Goal: Find specific page/section: Find specific page/section

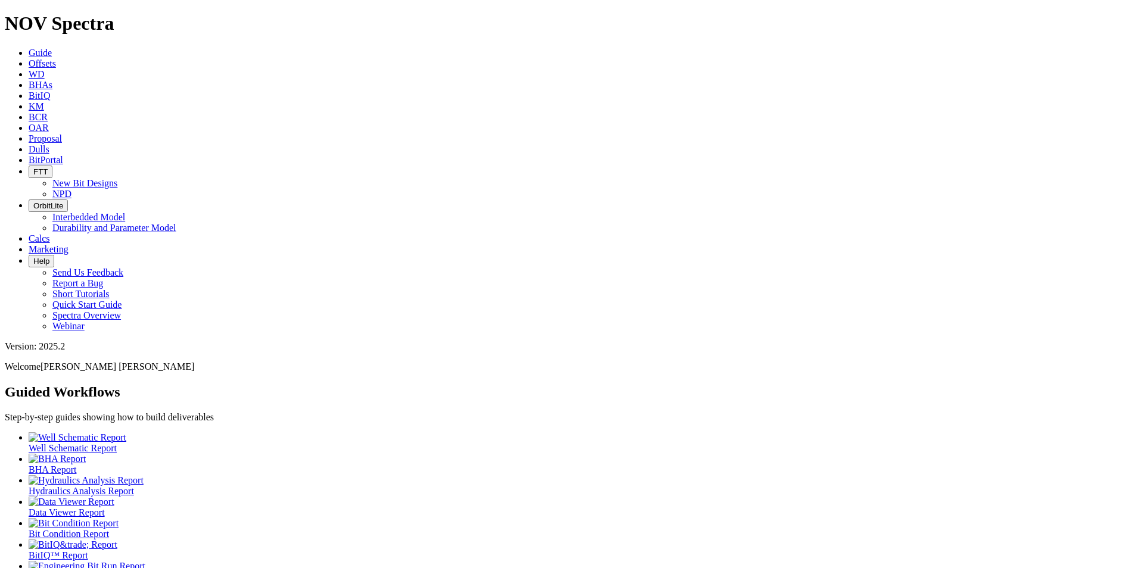
click at [56, 58] on span "Offsets" at bounding box center [42, 63] width 27 height 10
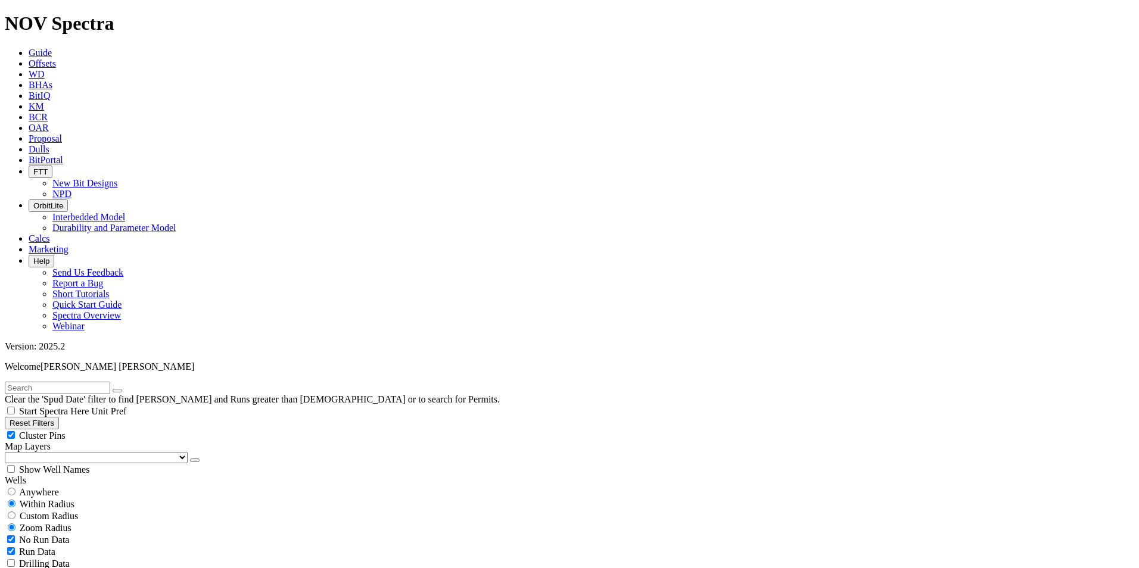
click at [48, 487] on span "Anywhere" at bounding box center [39, 492] width 40 height 10
radio input "true"
radio input "false"
click at [90, 382] on input "text" at bounding box center [57, 388] width 105 height 13
type input "A321434"
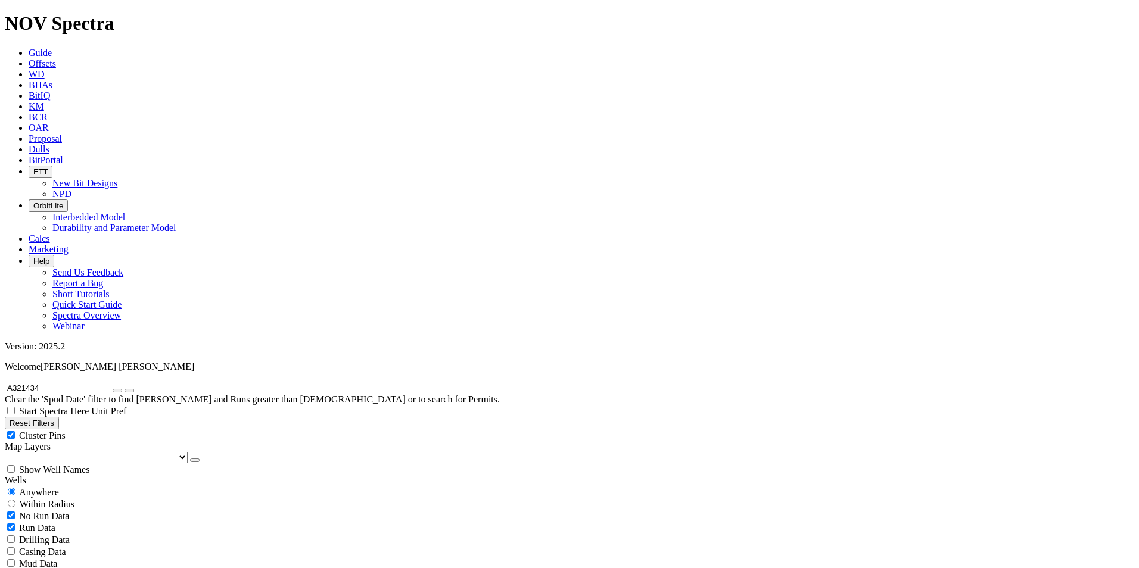
drag, startPoint x: 58, startPoint y: 52, endPoint x: 0, endPoint y: 63, distance: 59.5
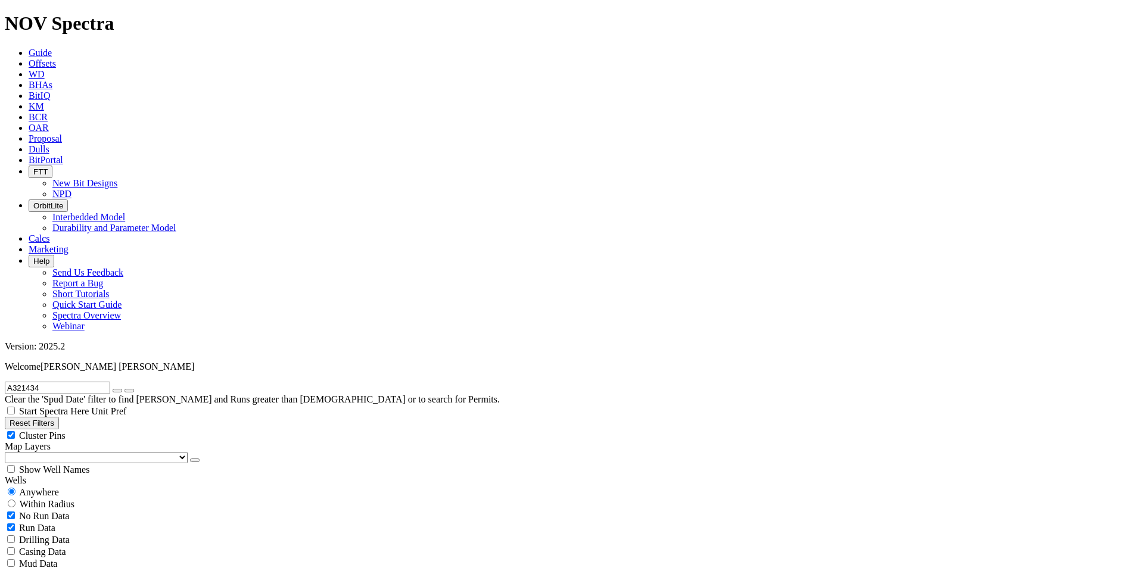
click at [49, 144] on link "Dulls" at bounding box center [39, 149] width 21 height 10
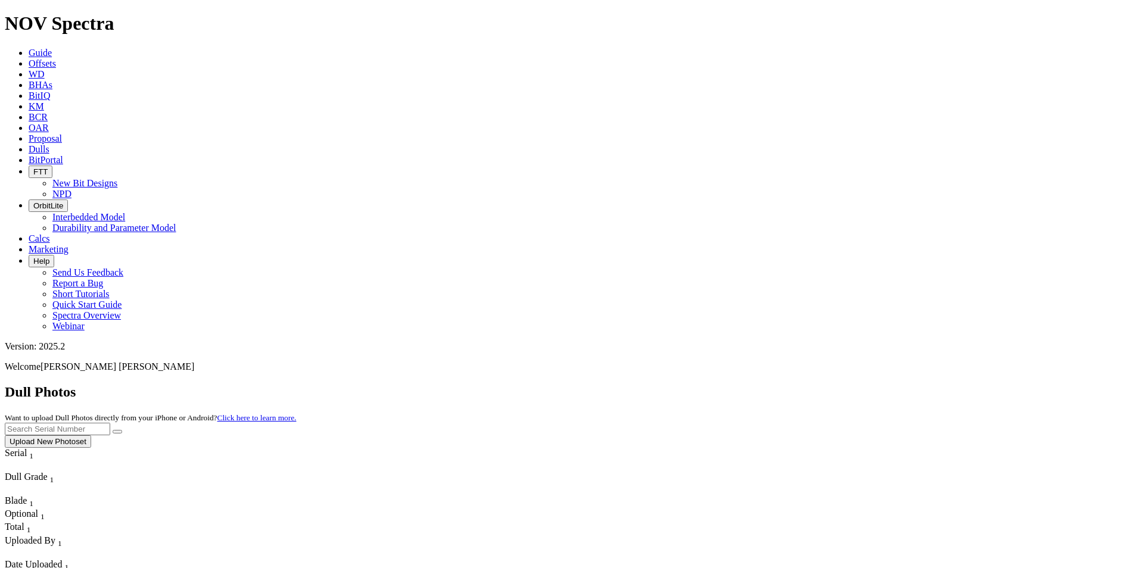
click at [110, 423] on input "text" at bounding box center [57, 429] width 105 height 13
type input "A321434"
click at [117, 432] on icon "submit" at bounding box center [117, 432] width 0 height 0
click at [110, 423] on input "text" at bounding box center [57, 429] width 105 height 13
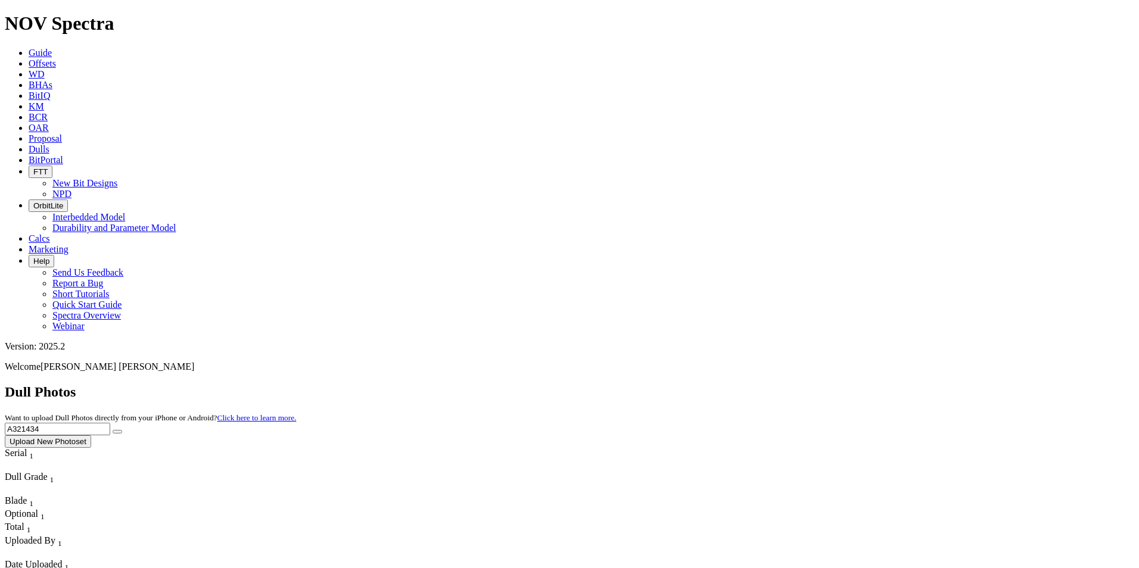
type input "A321434"
click at [122, 430] on button "submit" at bounding box center [118, 432] width 10 height 4
click at [29, 58] on icon at bounding box center [29, 63] width 0 height 10
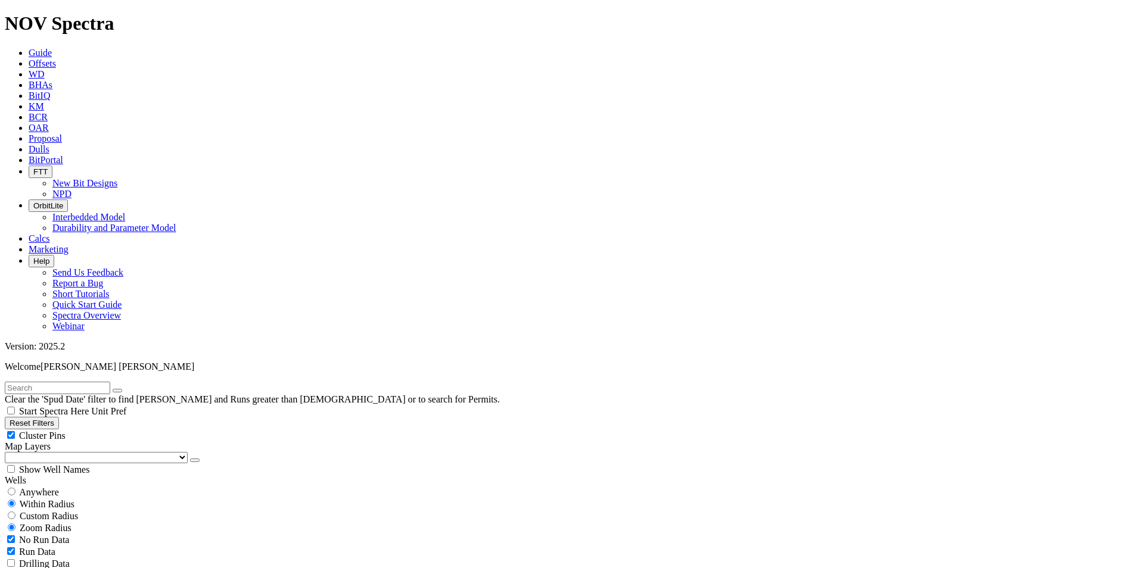
click at [64, 382] on input "text" at bounding box center [57, 388] width 105 height 13
type input "A321434"
click at [129, 391] on icon "submit" at bounding box center [129, 391] width 0 height 0
click at [57, 487] on span "Anywhere" at bounding box center [39, 492] width 40 height 10
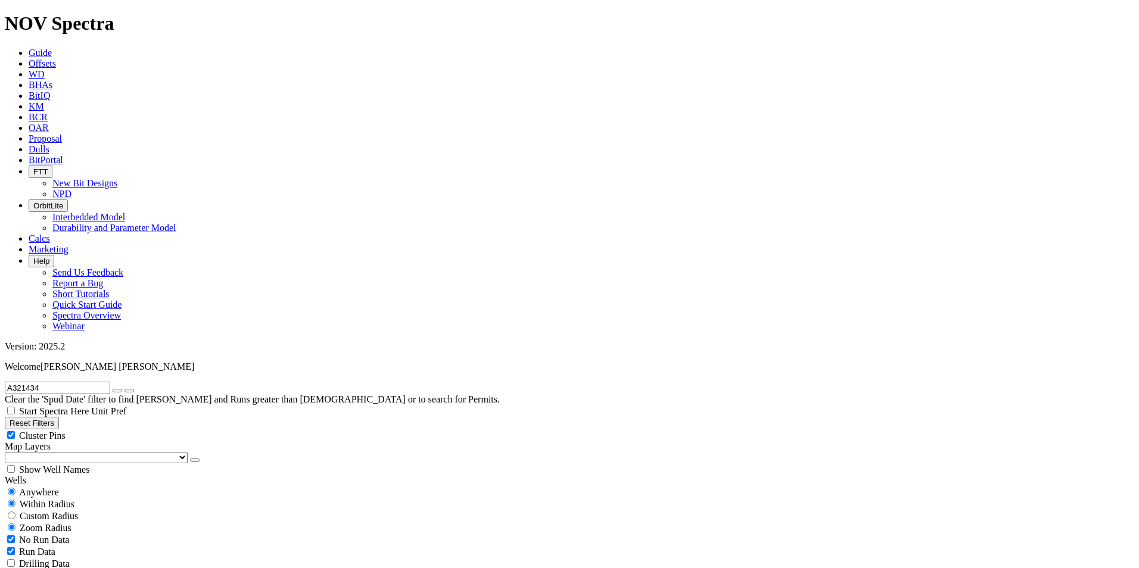
radio input "true"
radio input "false"
